Goal: Check status: Verify the current state of an ongoing process or item

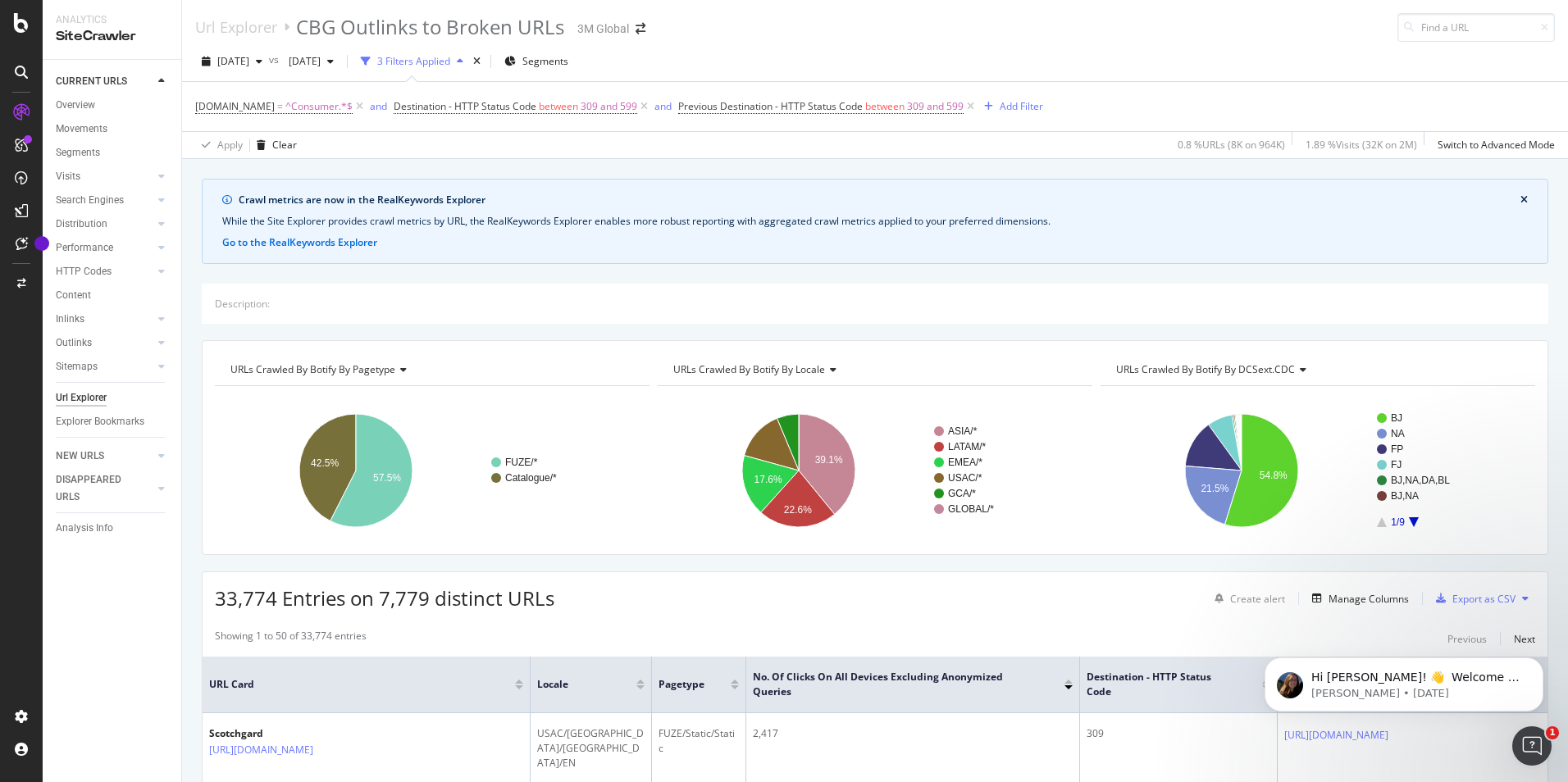
scroll to position [28, 0]
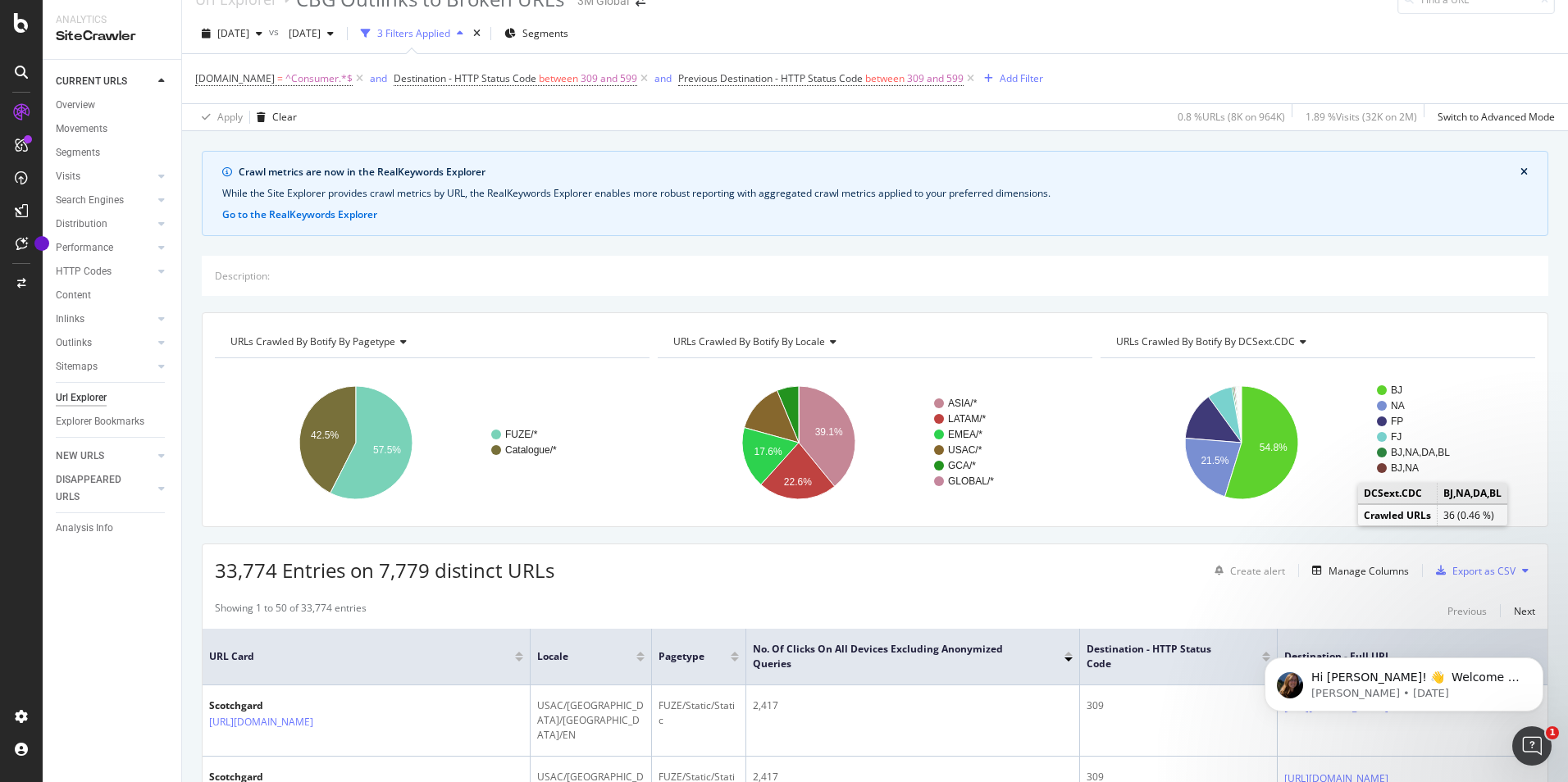
click at [683, 125] on div "Apply Clear 0.8 % URLs ( 8K on 964K ) 1.89 % Visits ( 32K on 2M ) Switch to Adv…" at bounding box center [874, 117] width 1385 height 27
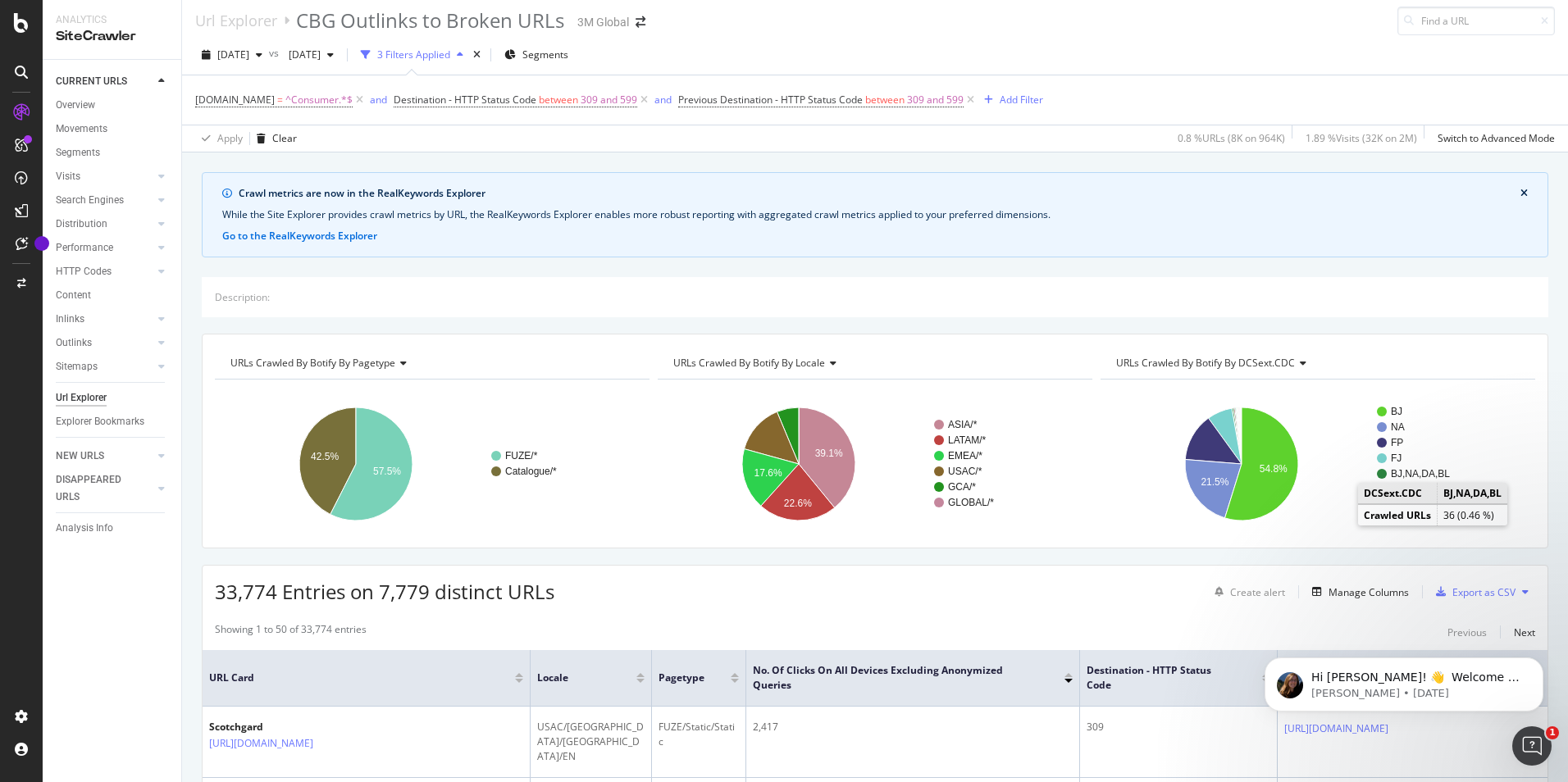
scroll to position [0, 0]
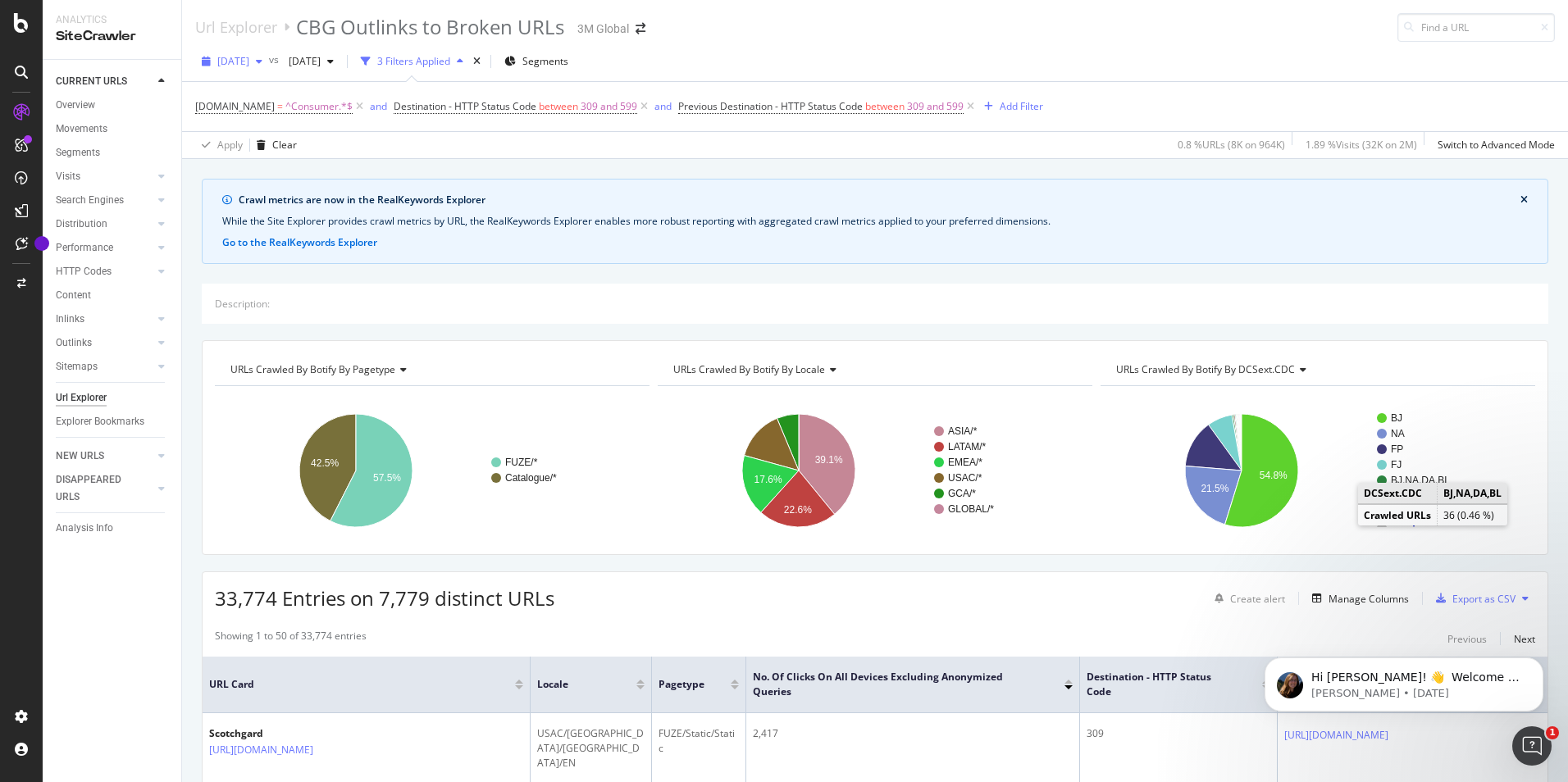
click at [269, 60] on div "button" at bounding box center [258, 62] width 20 height 10
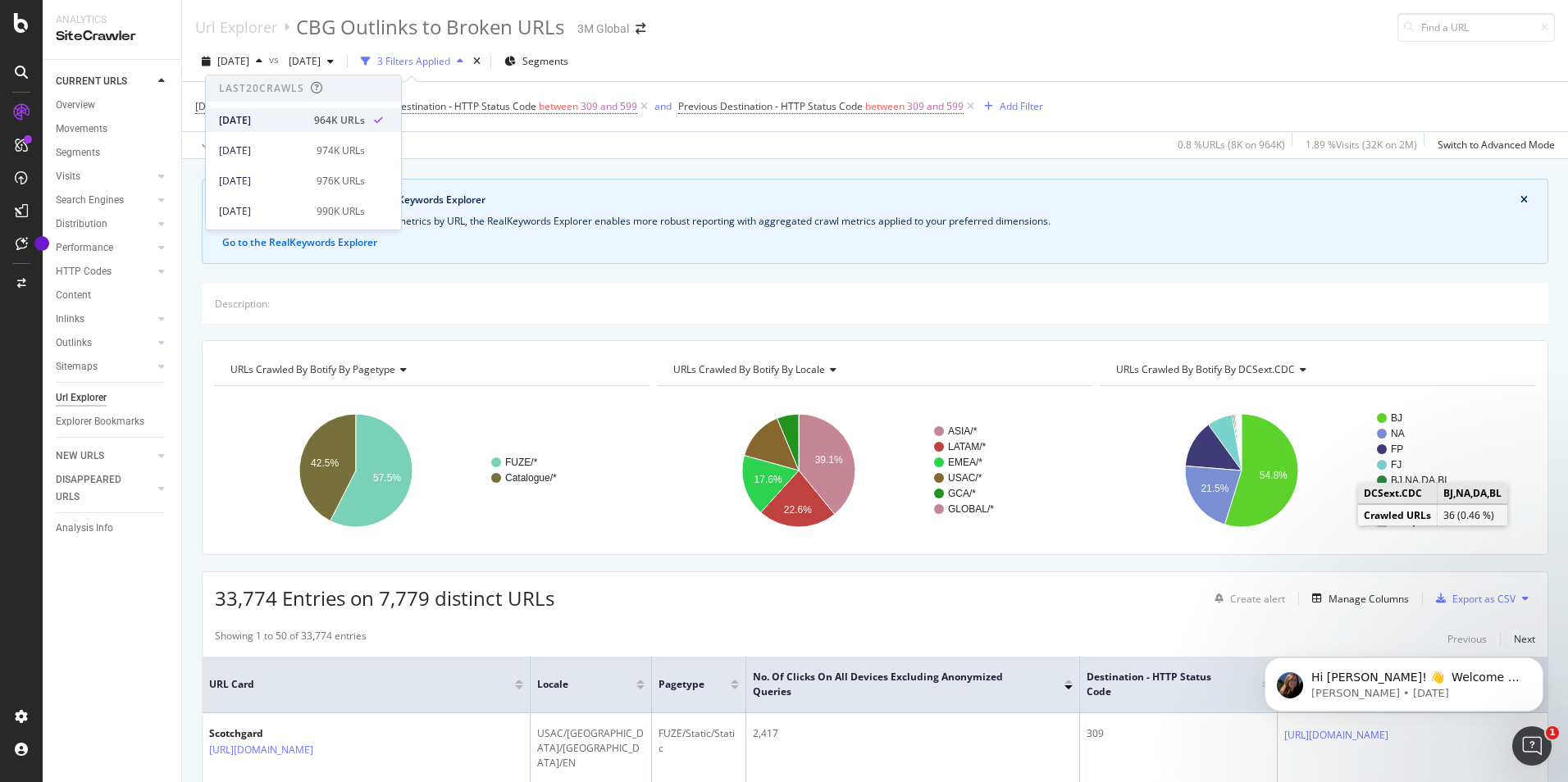
click at [260, 116] on div "[DATE]" at bounding box center [262, 120] width 85 height 14
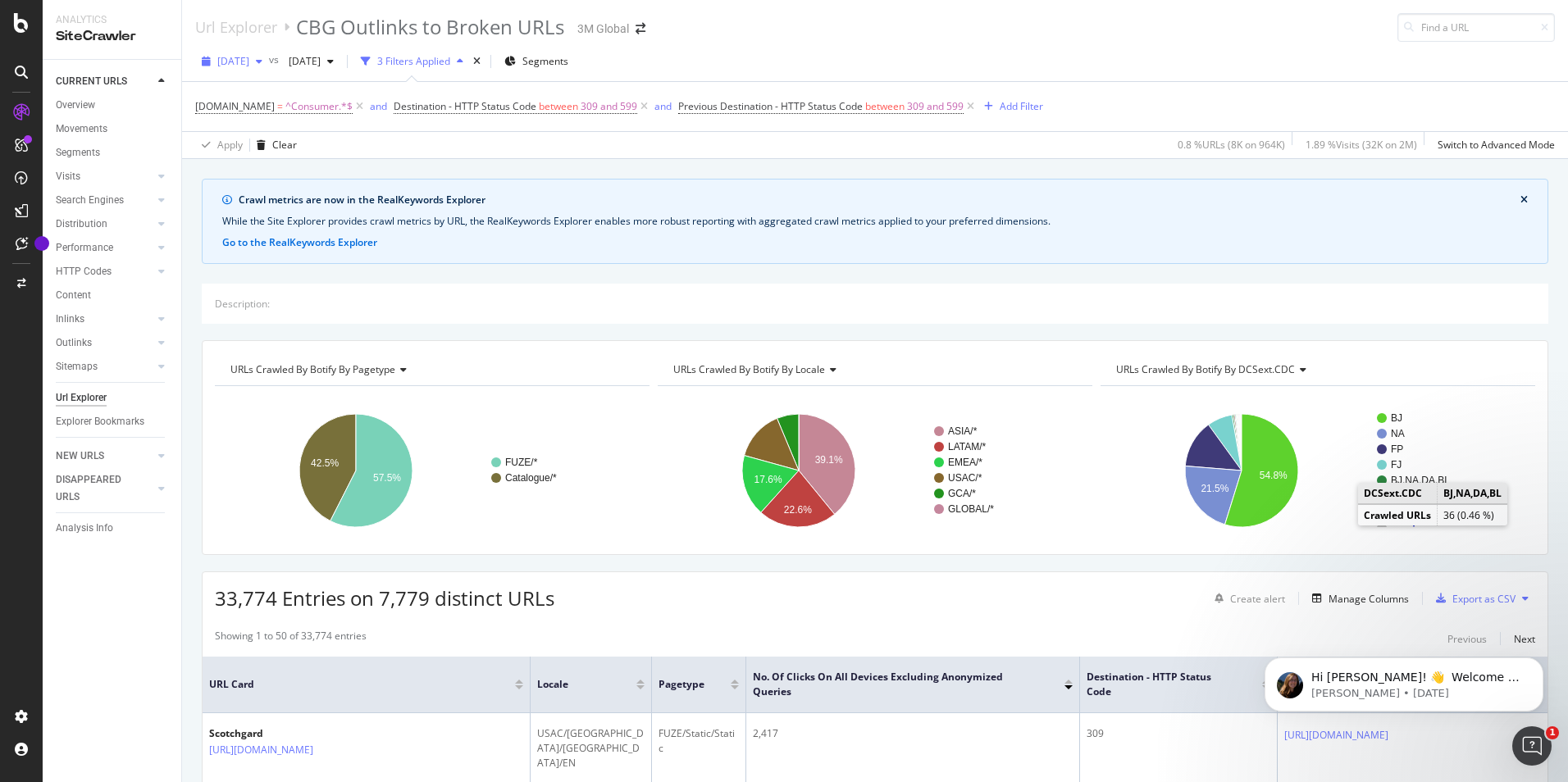
click at [269, 59] on div "button" at bounding box center [258, 62] width 20 height 10
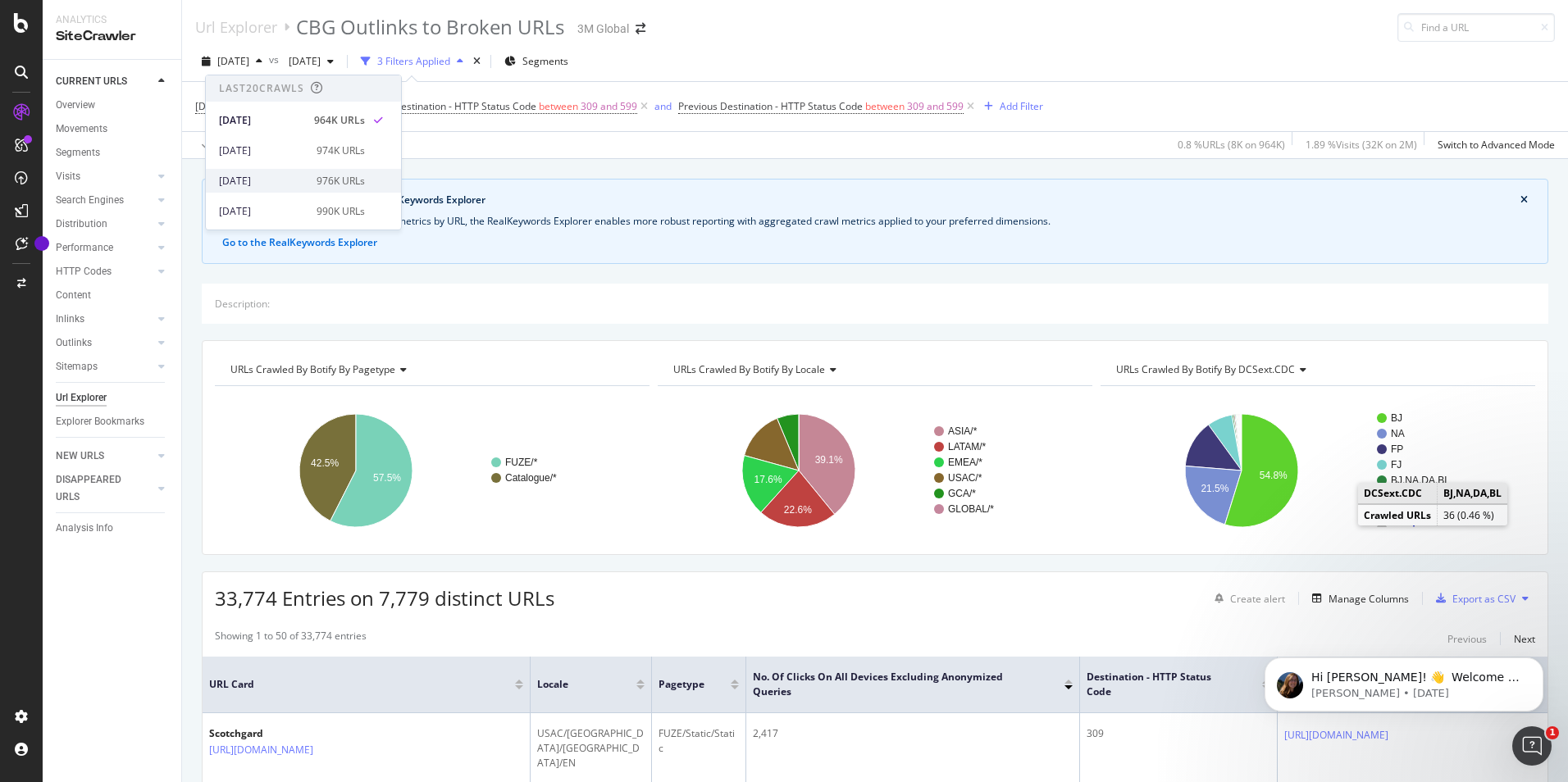
click at [286, 182] on div "[DATE]" at bounding box center [262, 181] width 87 height 14
